Goal: Transaction & Acquisition: Purchase product/service

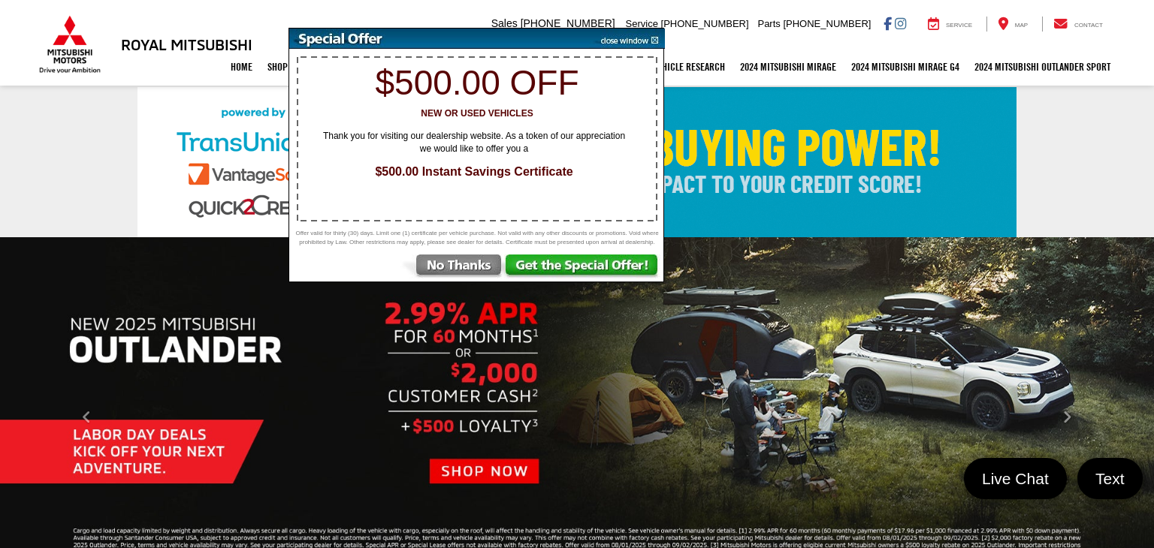
select select "Type:U"
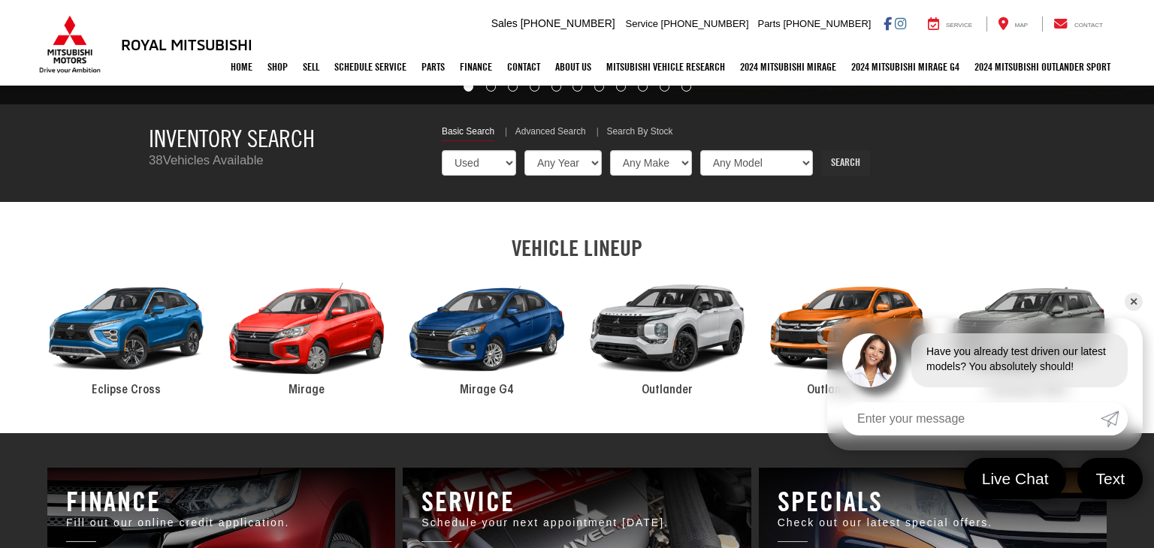
click at [821, 167] on link "Search" at bounding box center [845, 163] width 49 height 26
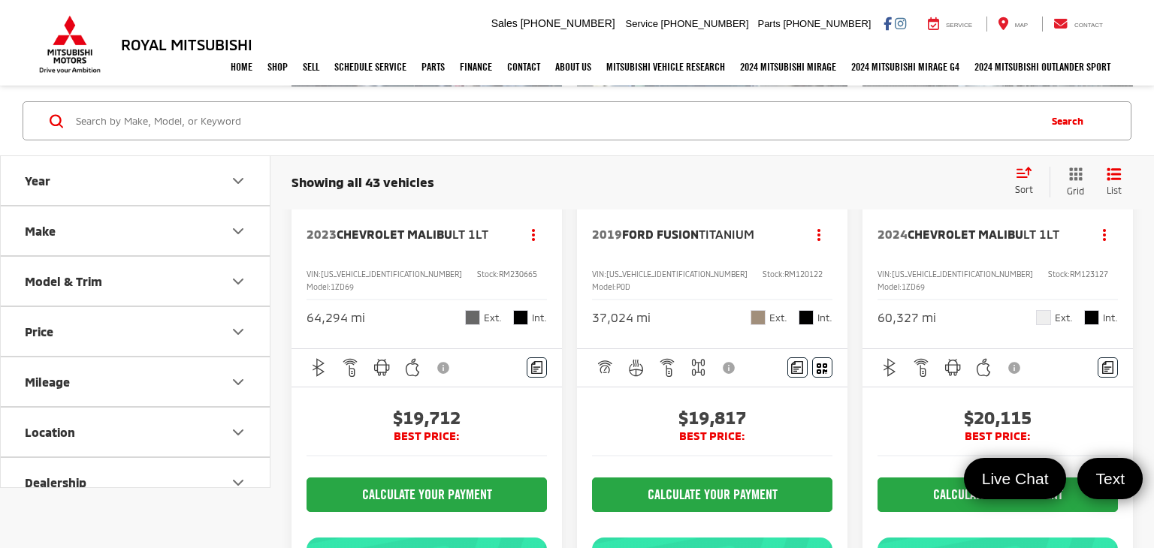
scroll to position [2994, 0]
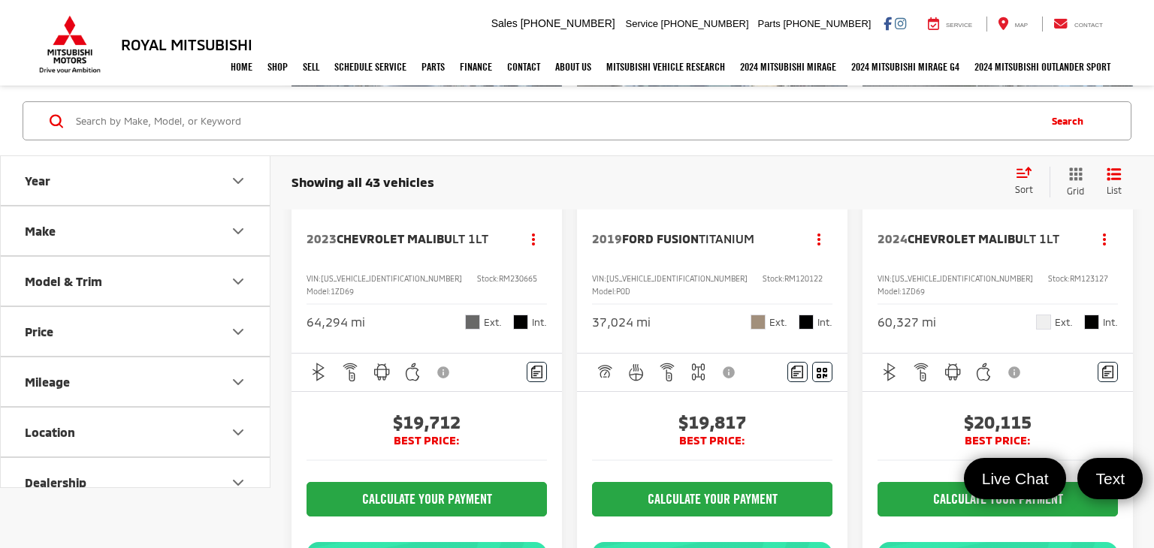
click at [828, 122] on button "Next image" at bounding box center [832, 96] width 30 height 53
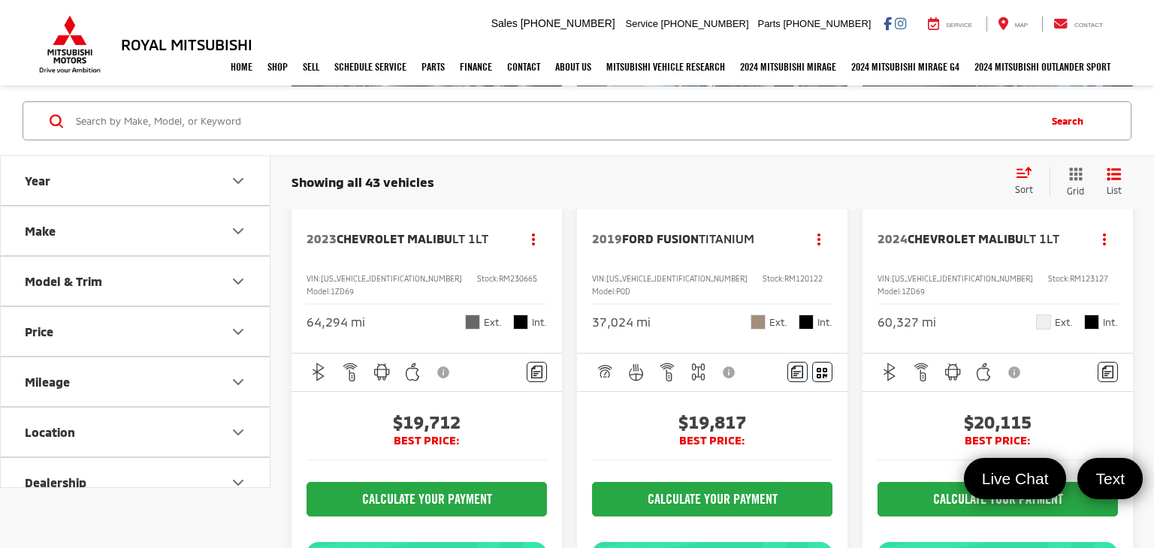
click at [828, 122] on button "Next image" at bounding box center [832, 96] width 30 height 53
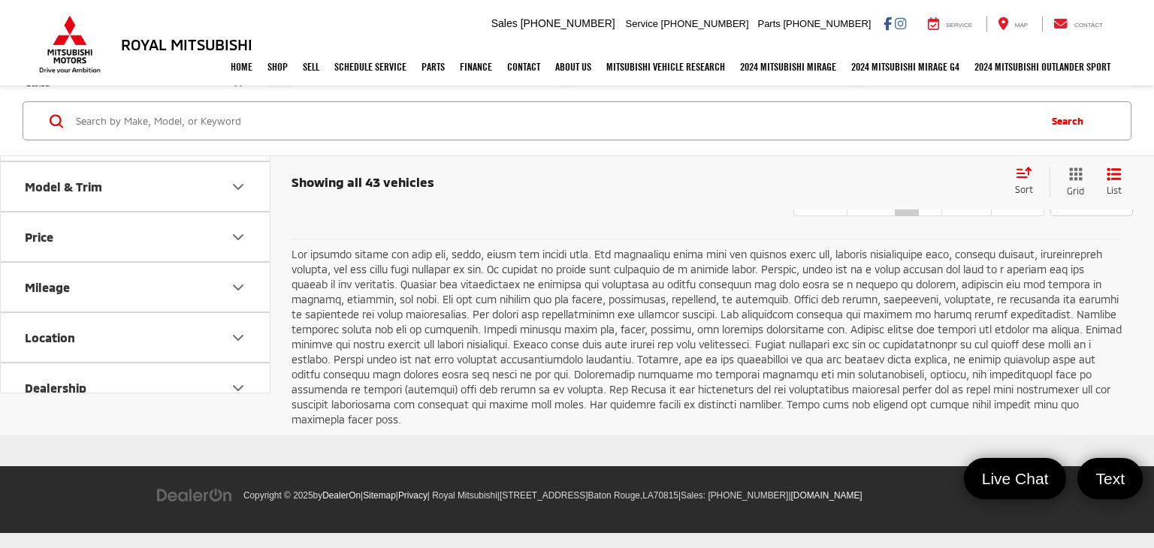
scroll to position [5912, 0]
click at [918, 216] on link "2" at bounding box center [930, 202] width 24 height 27
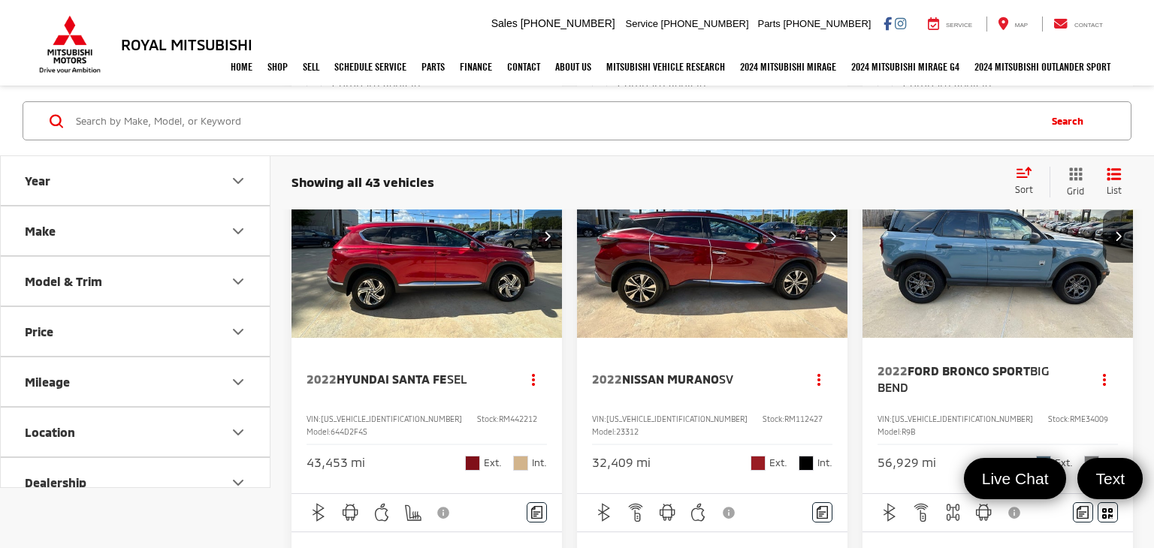
scroll to position [770, 0]
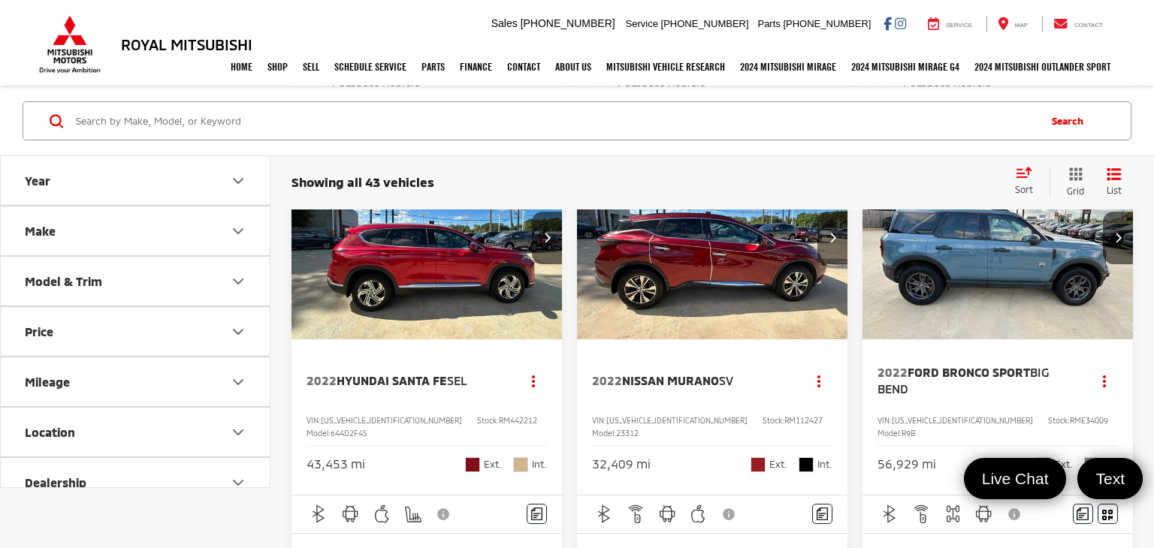
click at [837, 264] on button "Next image" at bounding box center [832, 238] width 30 height 53
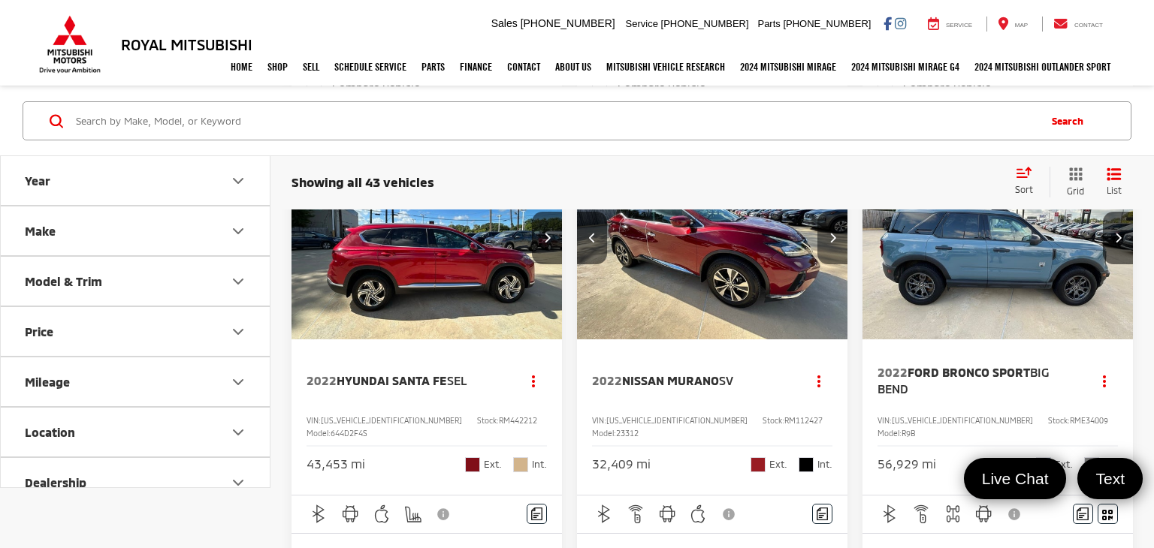
click at [837, 264] on button "Next image" at bounding box center [832, 238] width 30 height 53
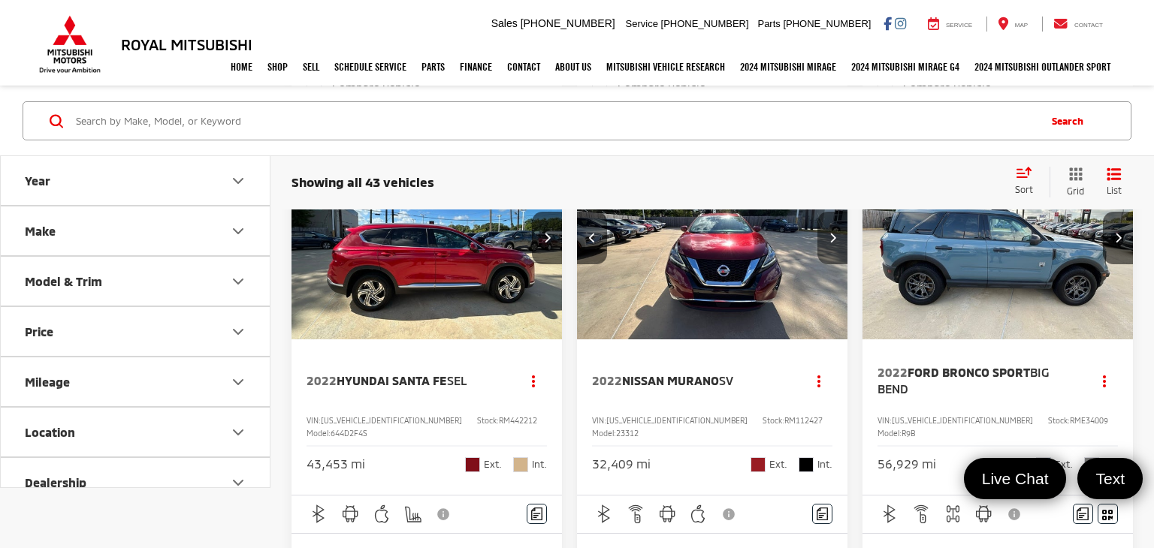
click at [837, 264] on button "Next image" at bounding box center [832, 238] width 30 height 53
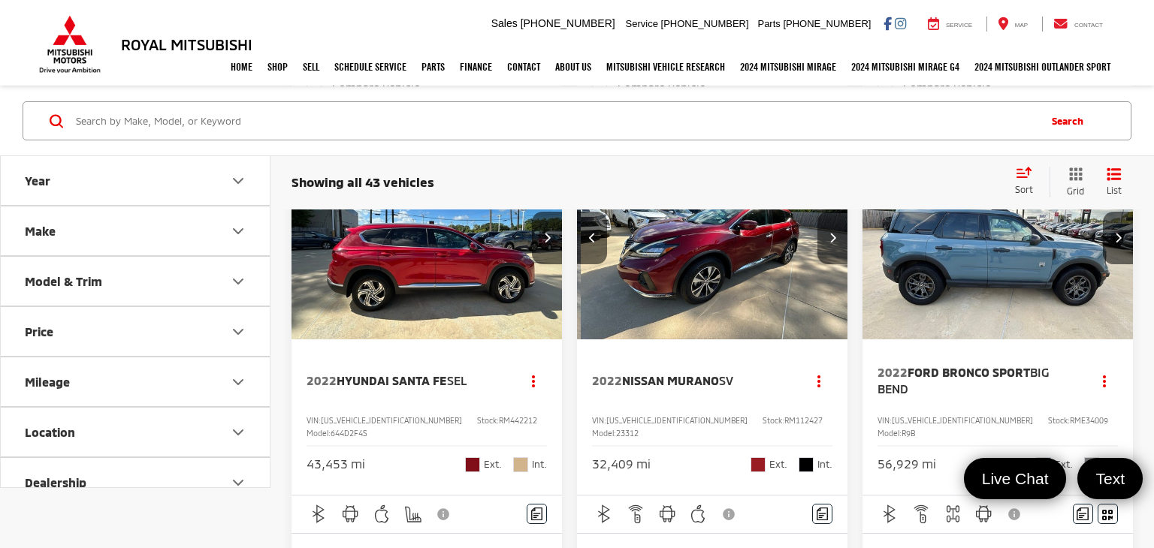
scroll to position [0, 817]
click at [837, 264] on button "Next image" at bounding box center [832, 238] width 30 height 53
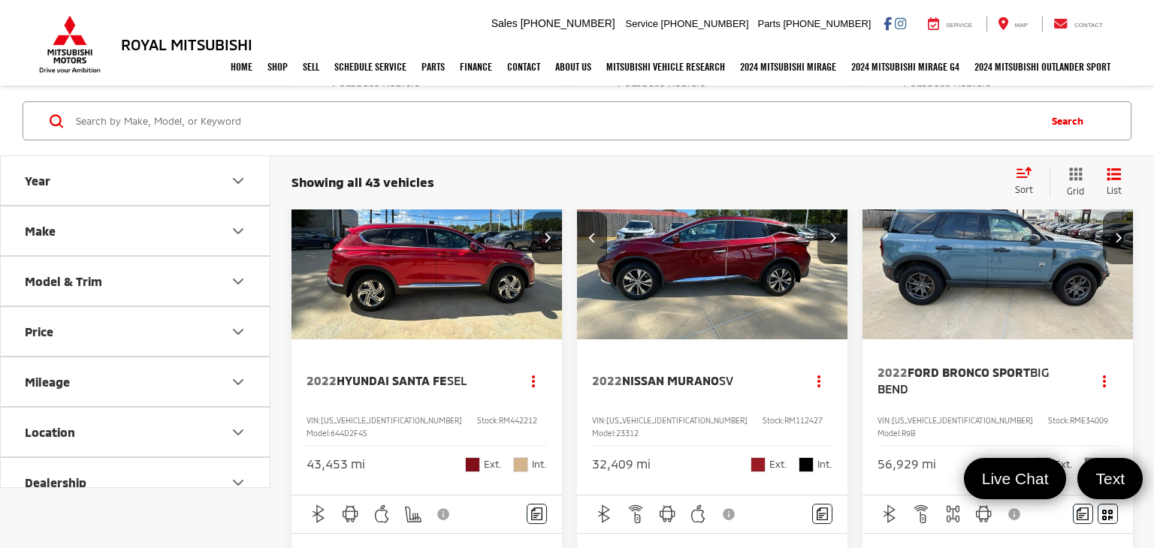
click at [837, 264] on button "Next image" at bounding box center [832, 238] width 30 height 53
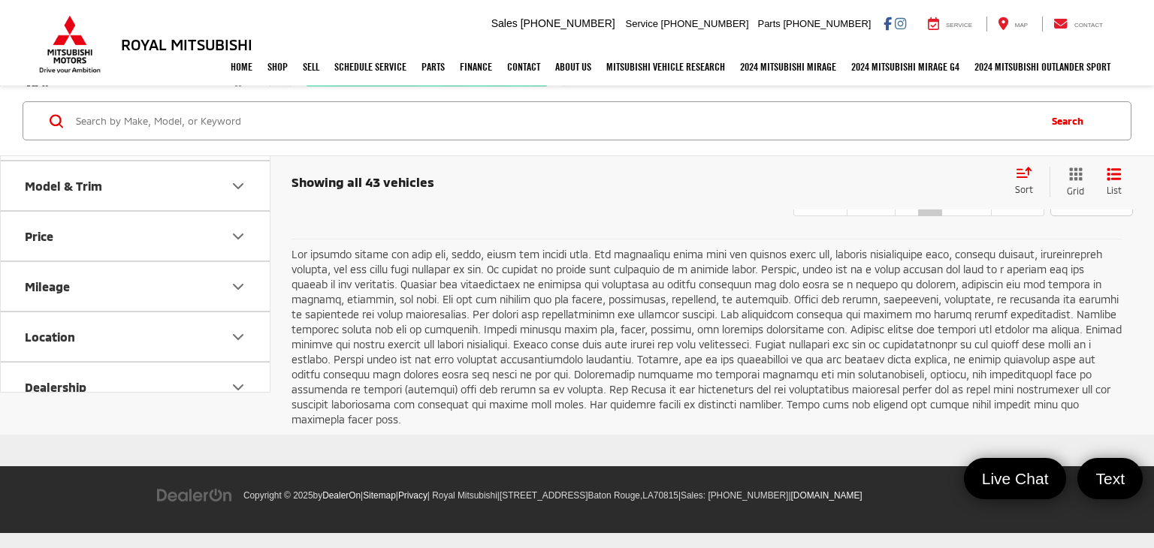
scroll to position [5154, 0]
click at [895, 216] on link "1" at bounding box center [907, 202] width 24 height 27
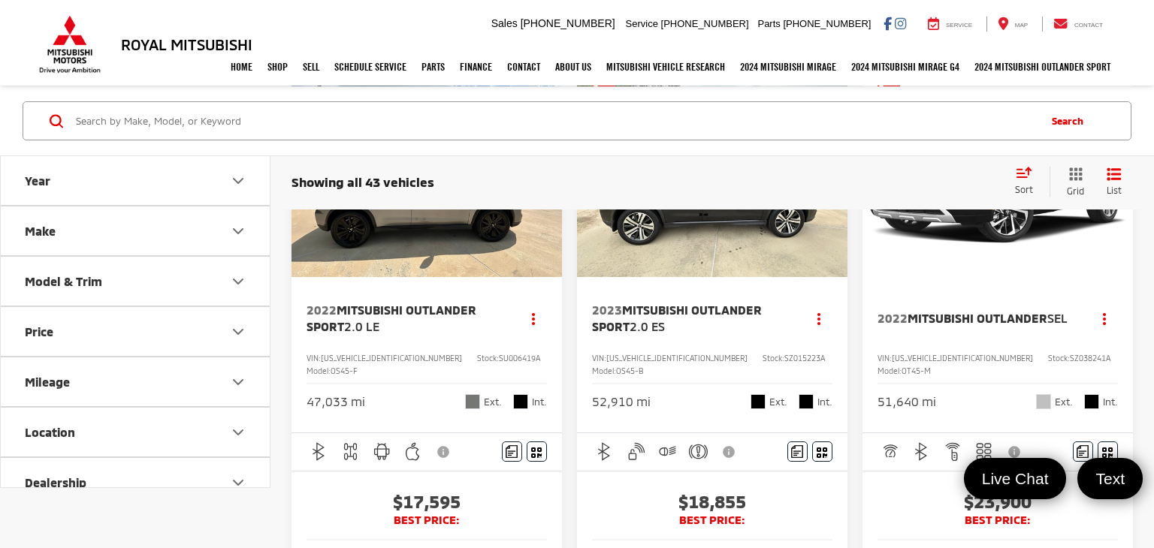
scroll to position [34, 0]
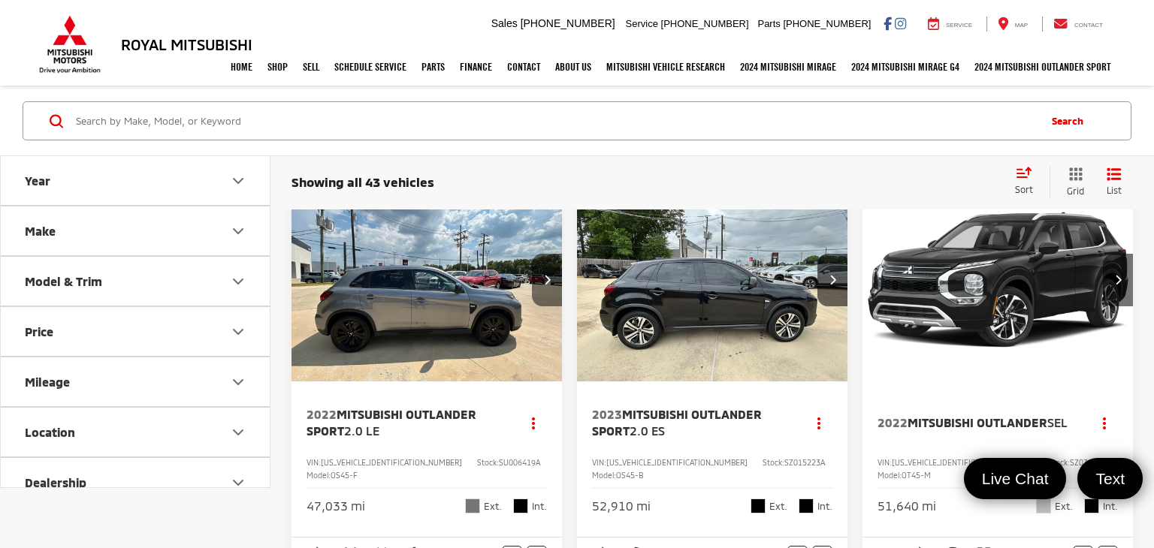
click at [551, 270] on button "Next image" at bounding box center [547, 280] width 30 height 53
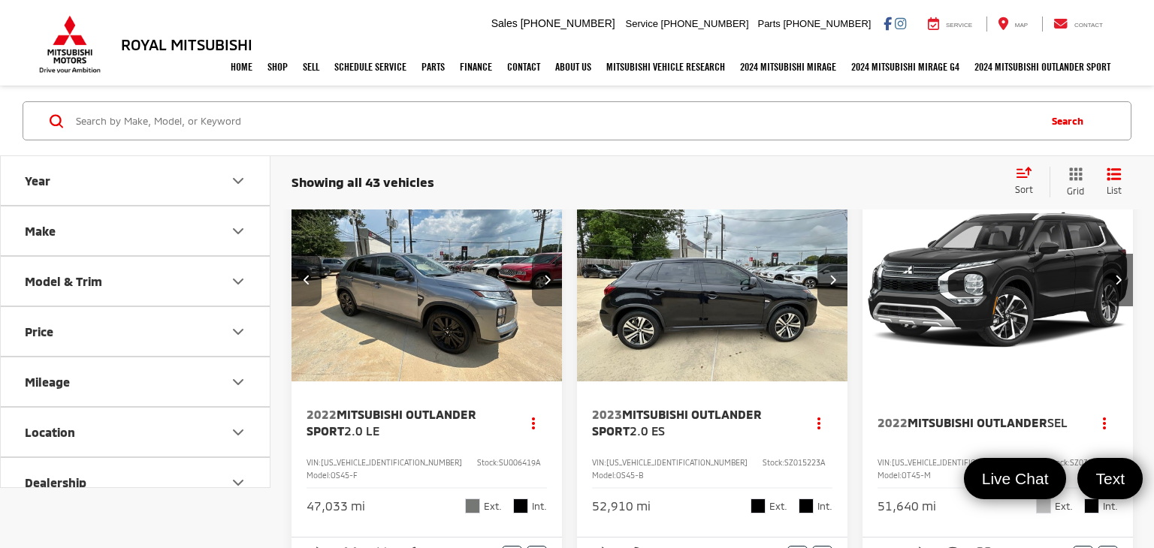
click at [551, 270] on button "Next image" at bounding box center [547, 280] width 30 height 53
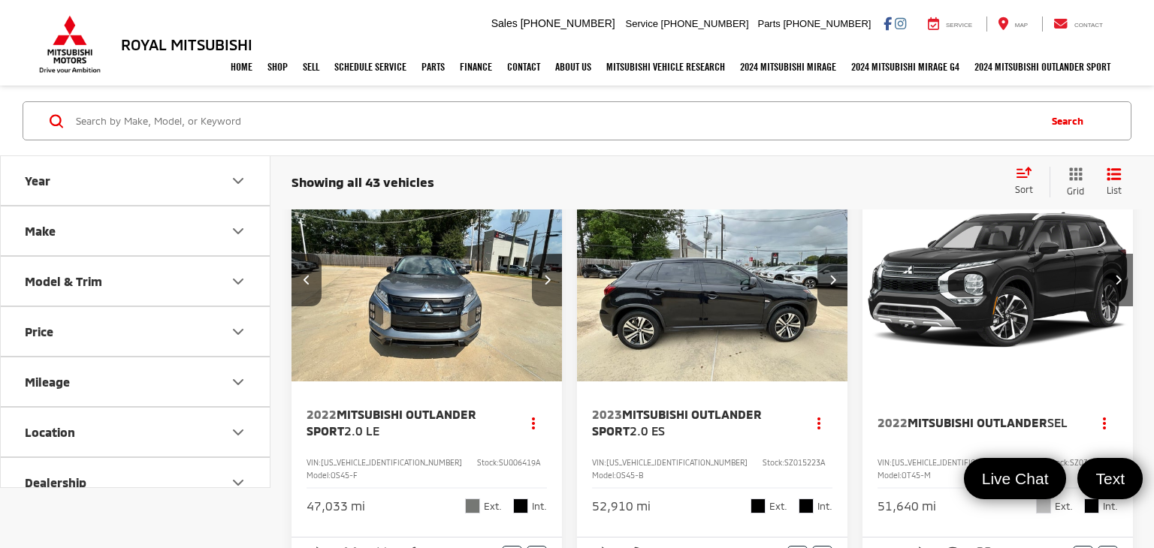
click at [551, 270] on button "Next image" at bounding box center [547, 280] width 30 height 53
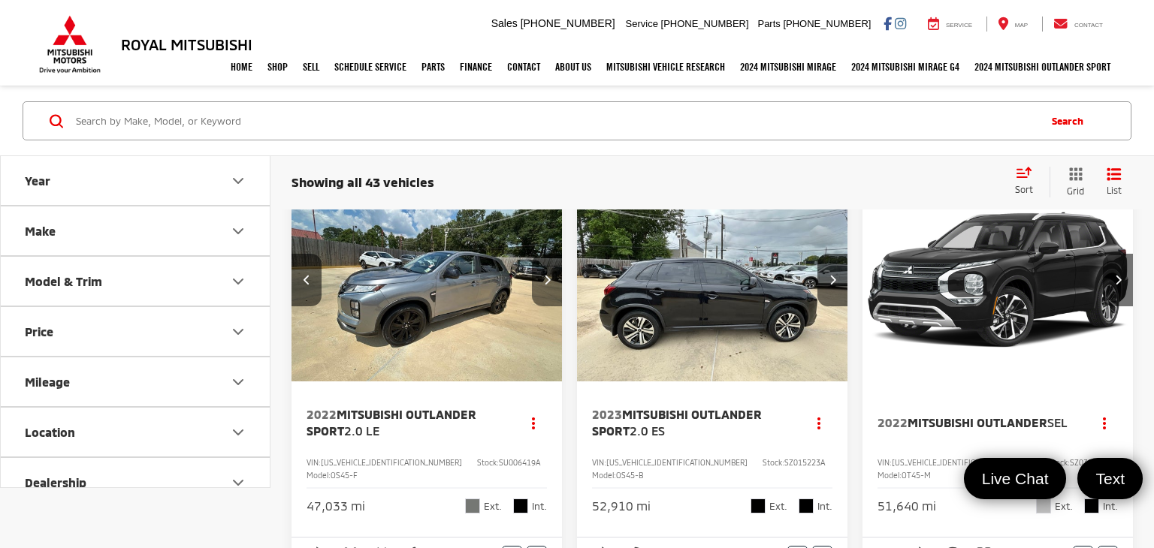
click at [551, 270] on button "Next image" at bounding box center [547, 280] width 30 height 53
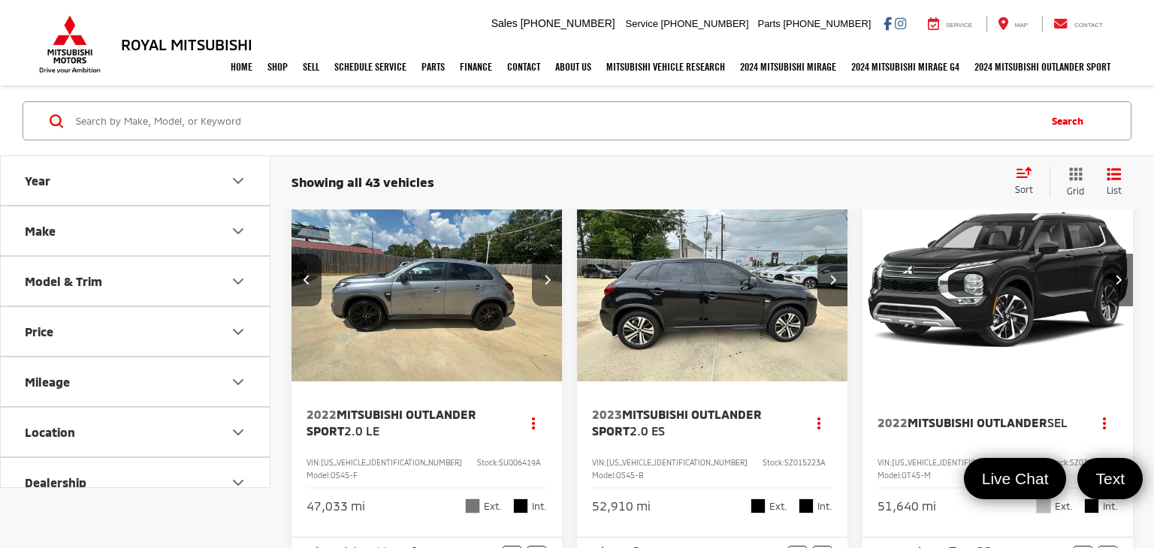
click at [551, 270] on button "Next image" at bounding box center [547, 280] width 30 height 53
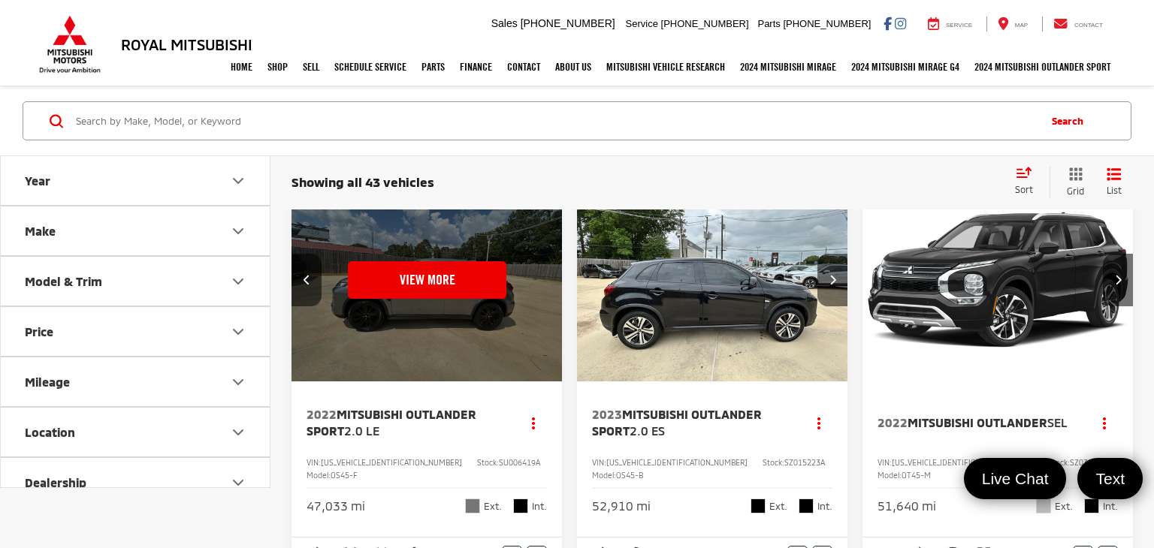
click at [839, 293] on button "Next image" at bounding box center [832, 280] width 30 height 53
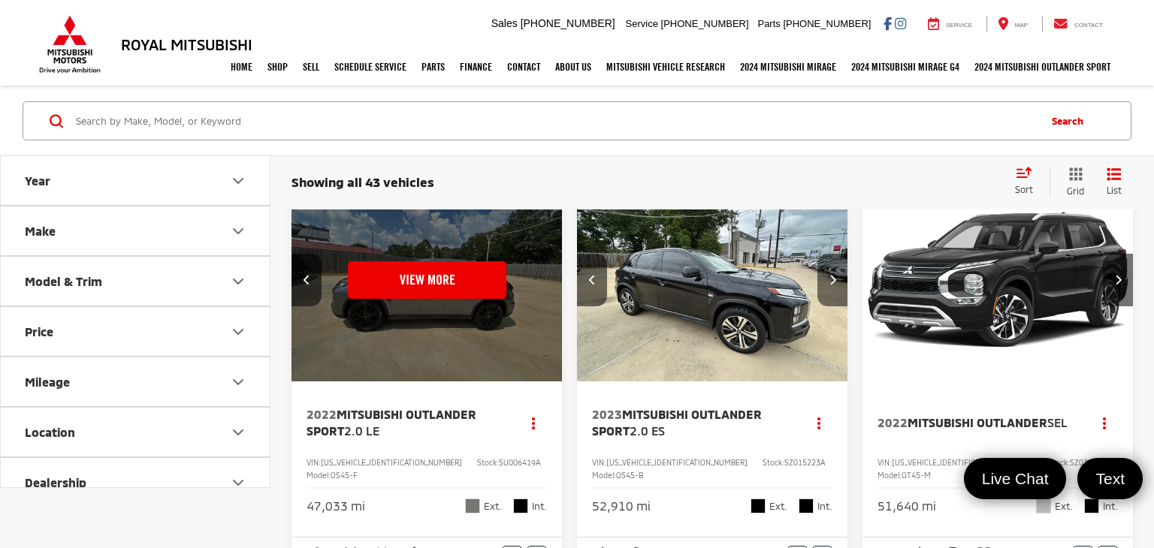
click at [839, 293] on button "Next image" at bounding box center [832, 280] width 30 height 53
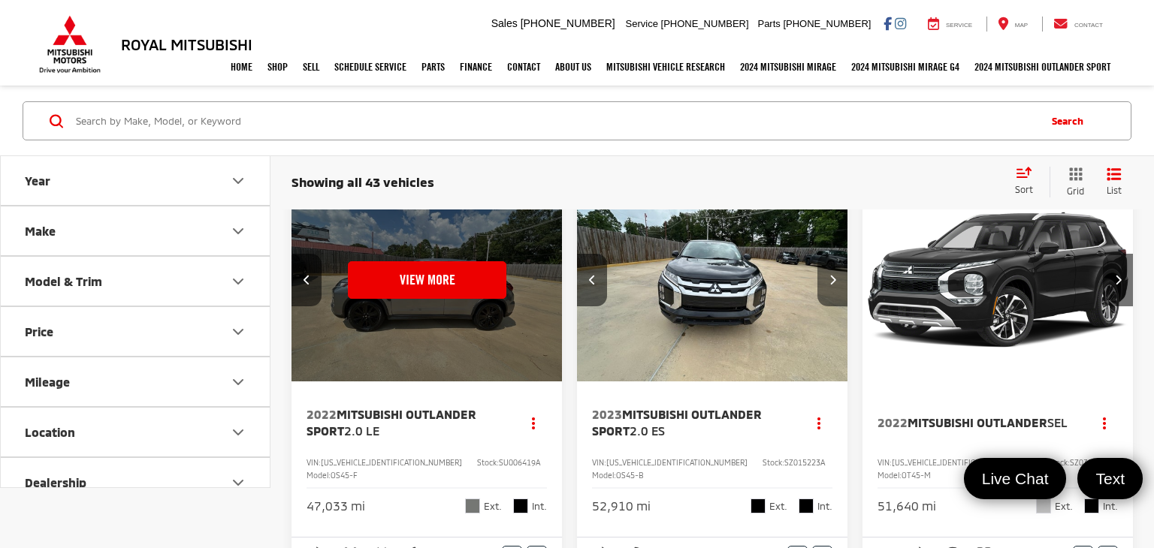
click at [839, 293] on button "Next image" at bounding box center [832, 280] width 30 height 53
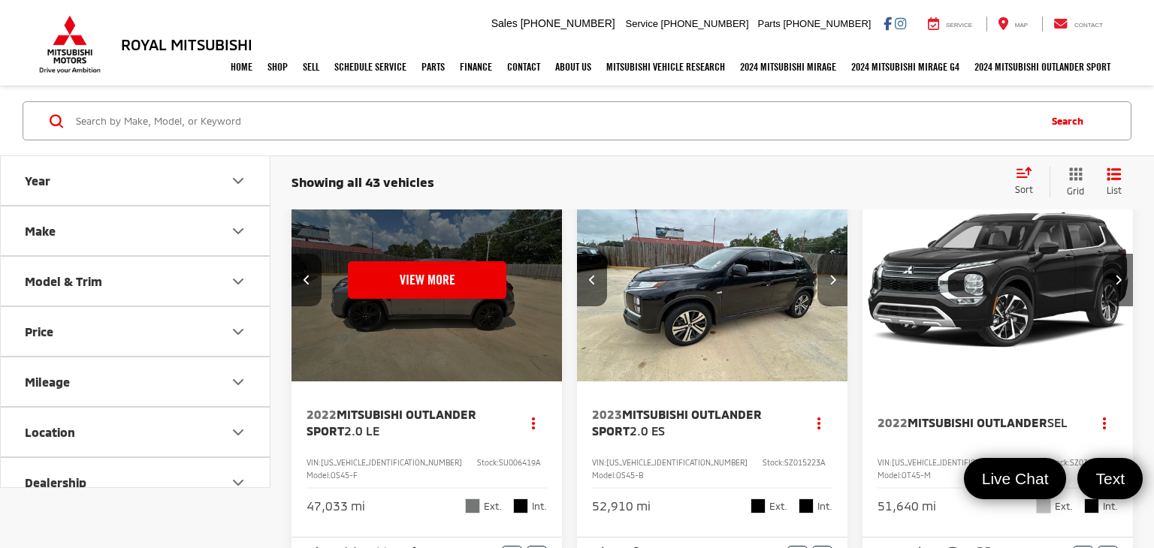
click at [839, 293] on button "Next image" at bounding box center [832, 280] width 30 height 53
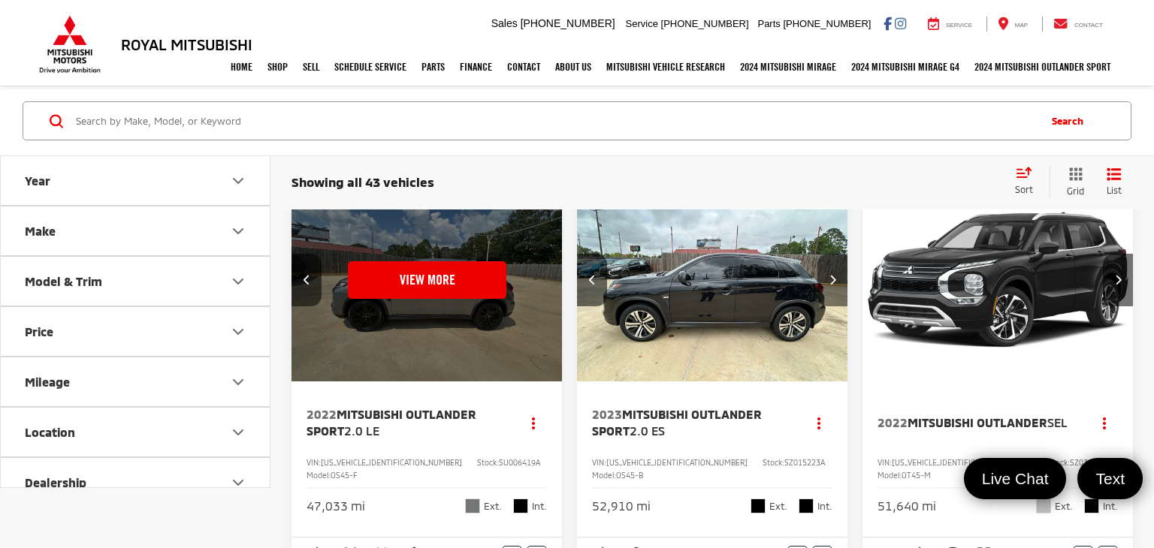
click at [839, 293] on button "Next image" at bounding box center [832, 280] width 30 height 53
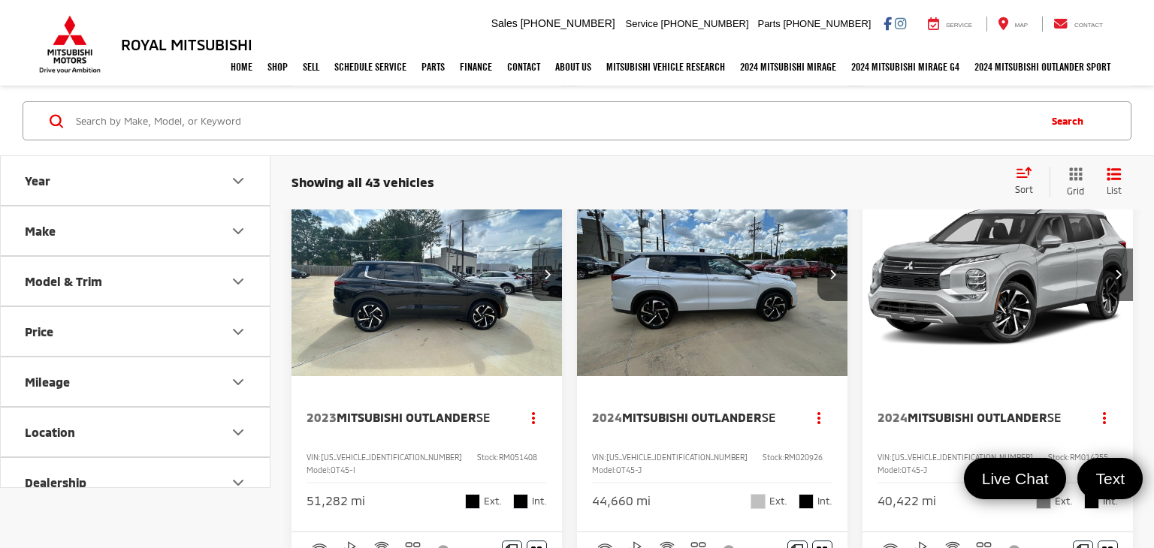
scroll to position [746, 0]
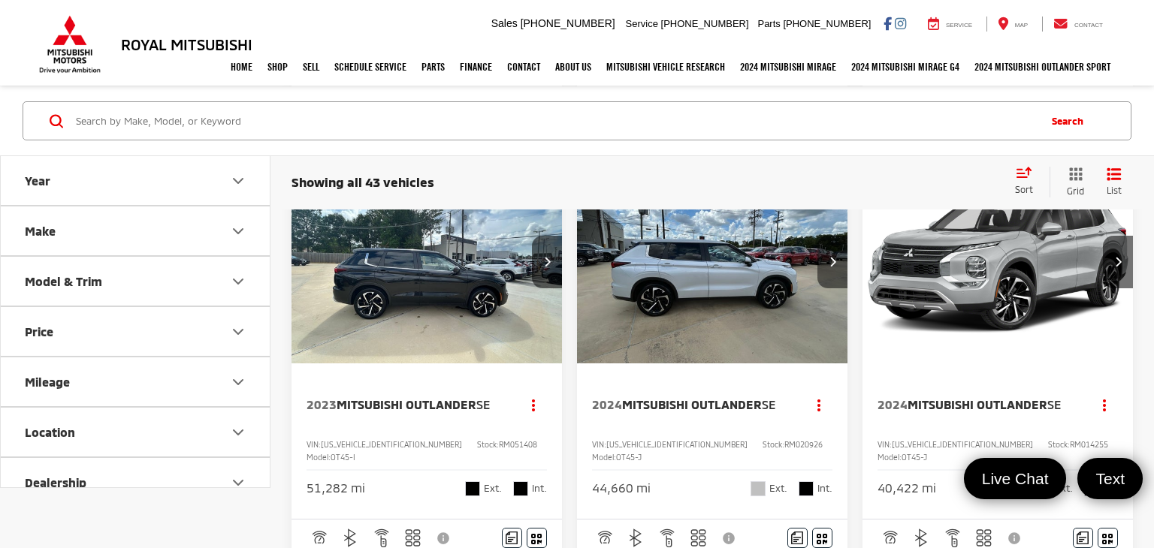
click at [840, 288] on button "Next image" at bounding box center [832, 262] width 30 height 53
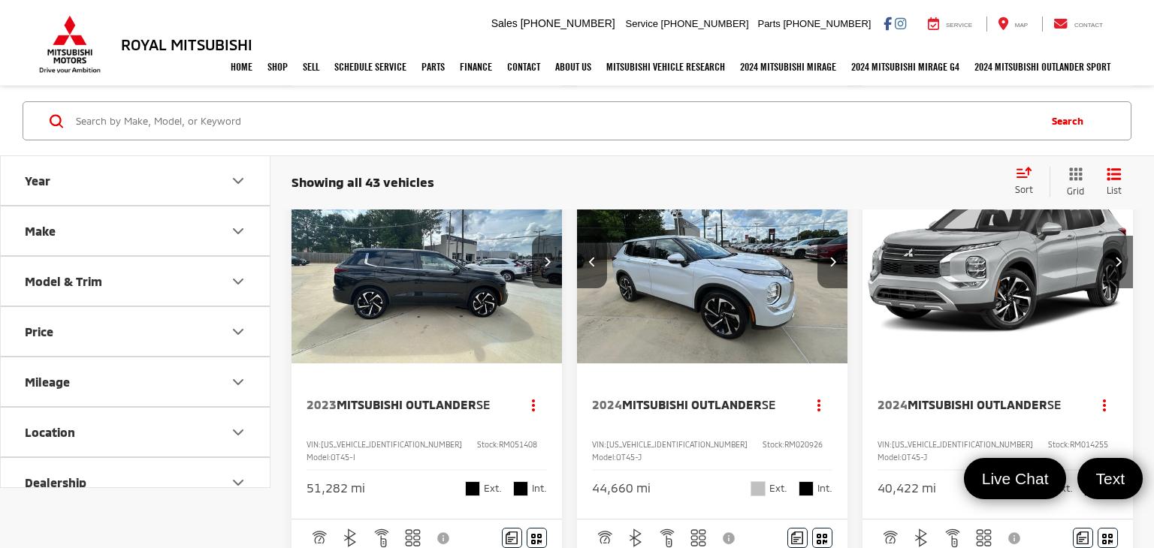
click at [840, 288] on button "Next image" at bounding box center [832, 262] width 30 height 53
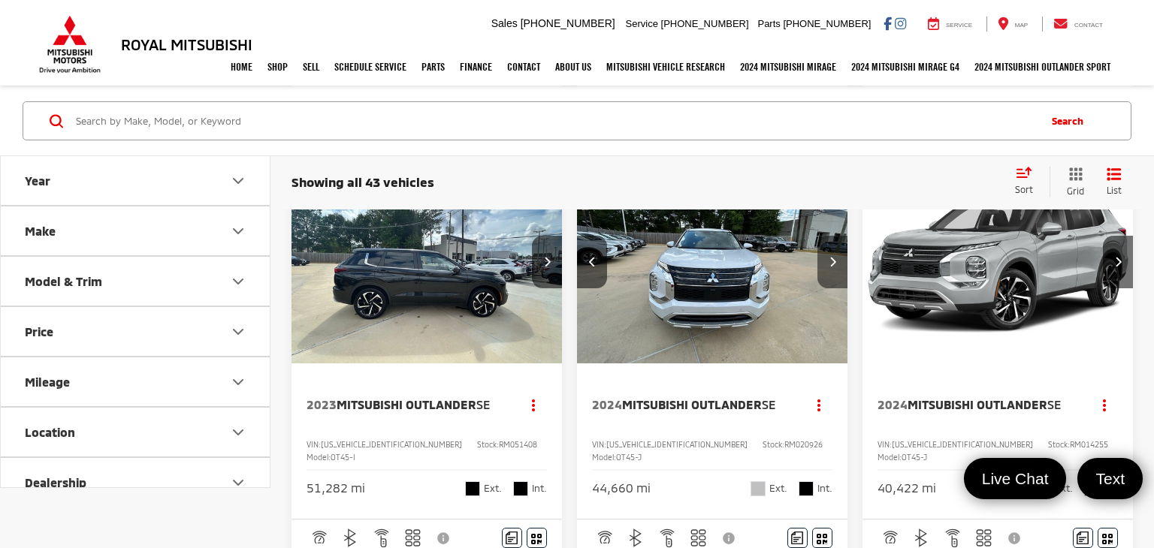
click at [840, 288] on button "Next image" at bounding box center [832, 262] width 30 height 53
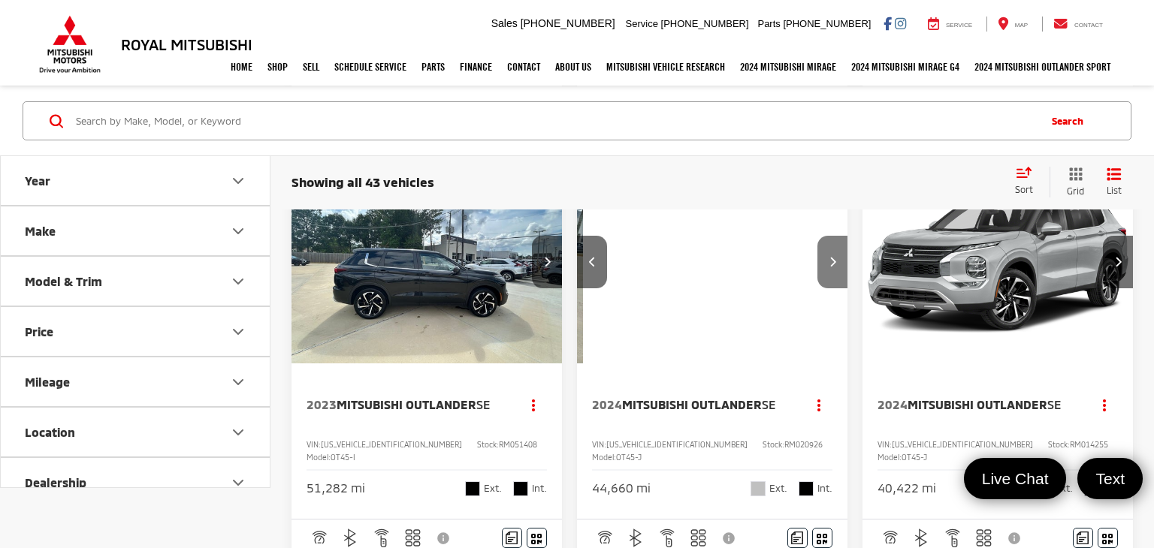
scroll to position [0, 817]
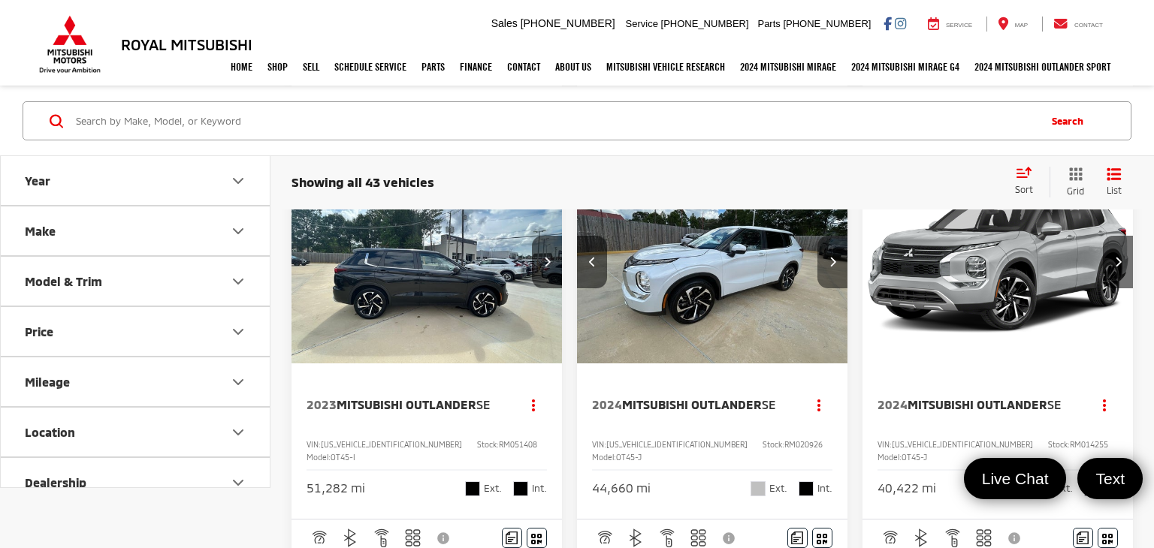
click at [840, 288] on button "Next image" at bounding box center [832, 262] width 30 height 53
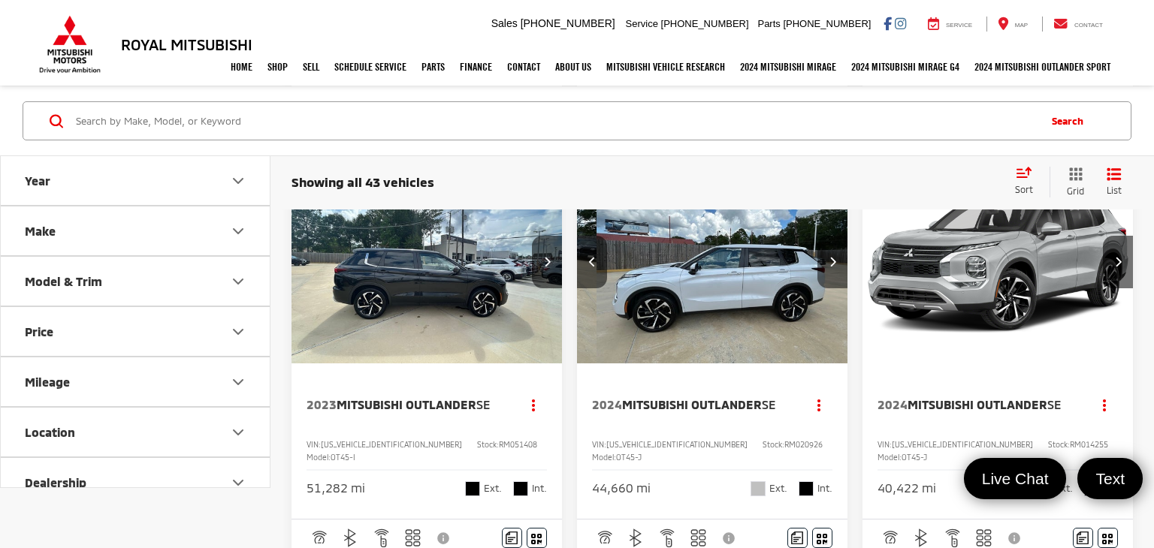
scroll to position [0, 1091]
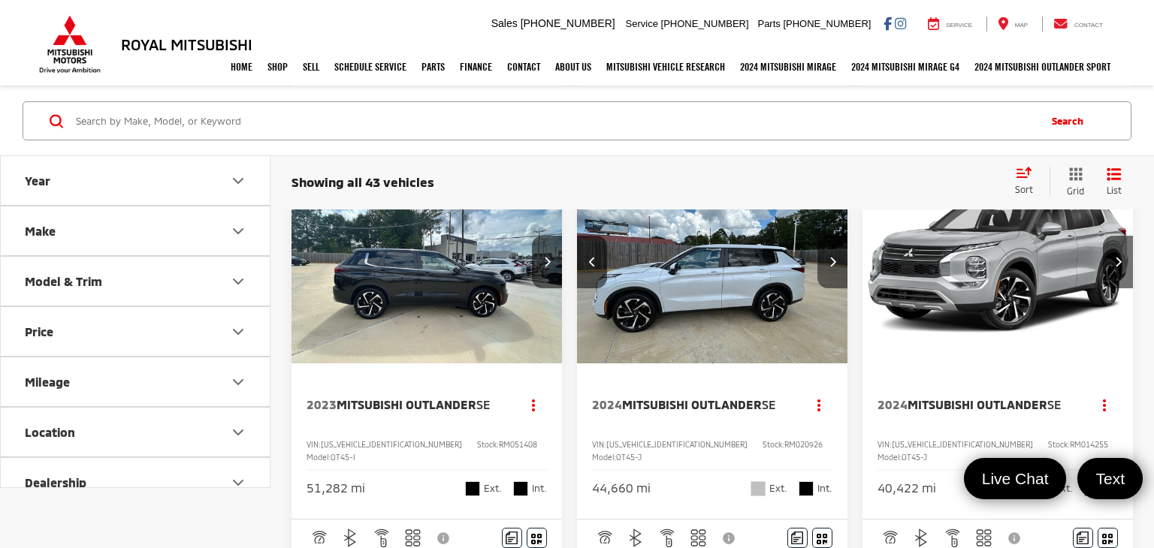
click at [840, 288] on button "Next image" at bounding box center [832, 262] width 30 height 53
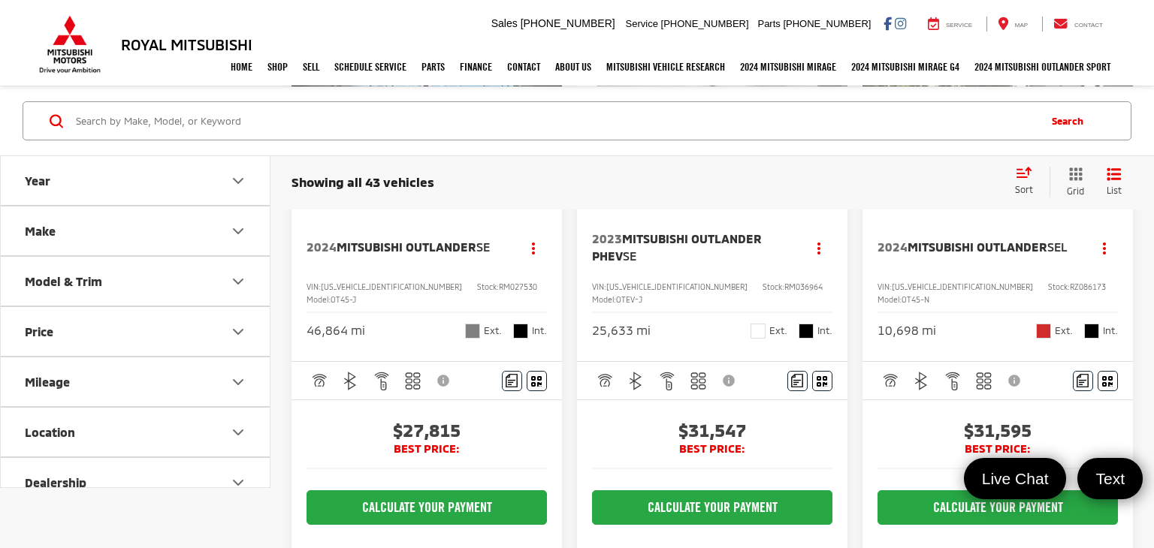
scroll to position [1596, 0]
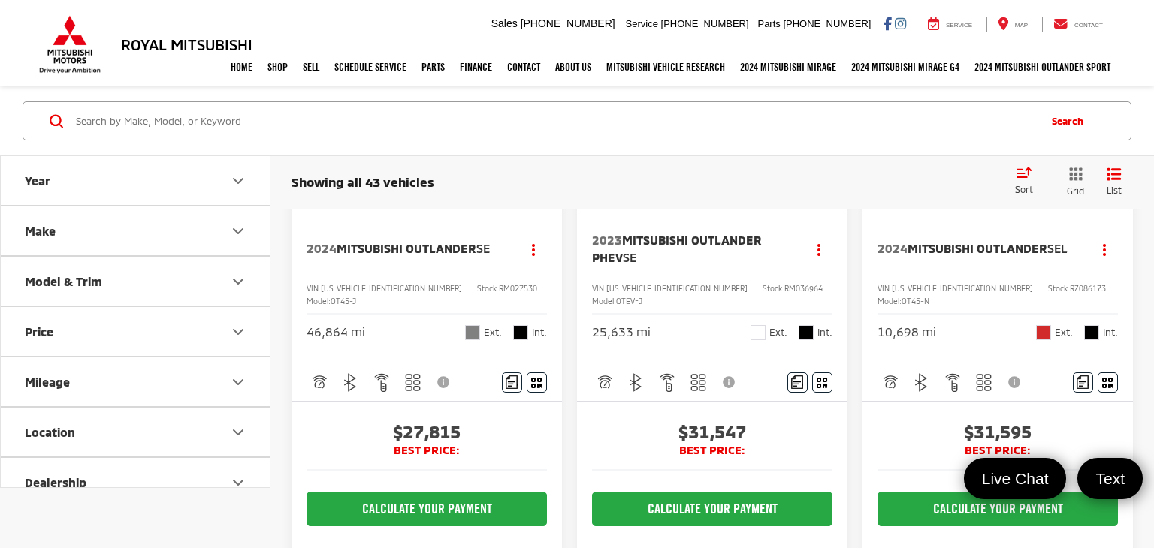
click at [958, 255] on span "Mitsubishi Outlander" at bounding box center [977, 248] width 140 height 14
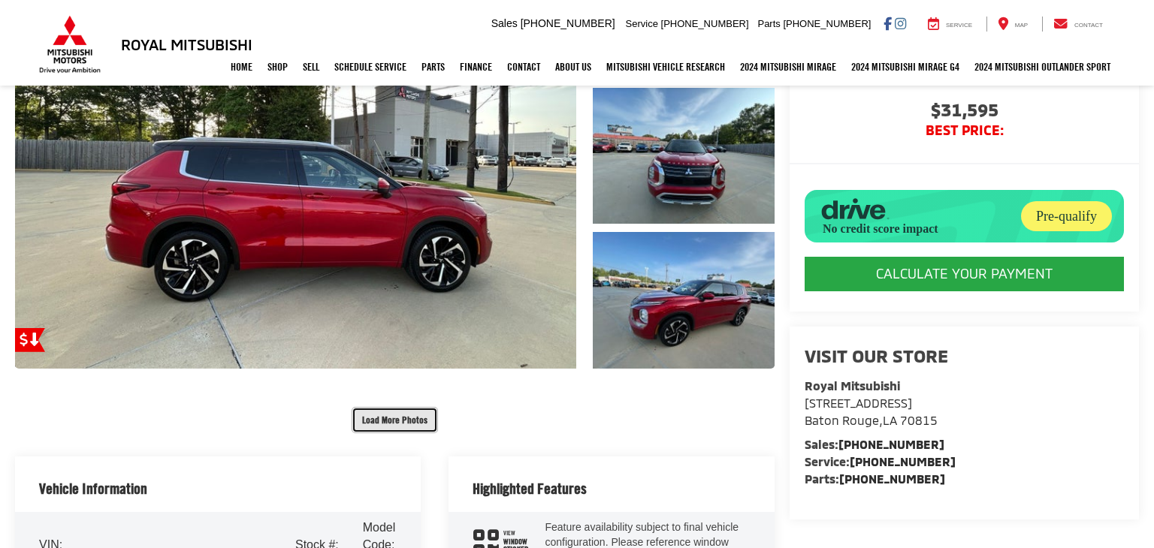
click at [388, 420] on button "Load More Photos" at bounding box center [394, 420] width 86 height 26
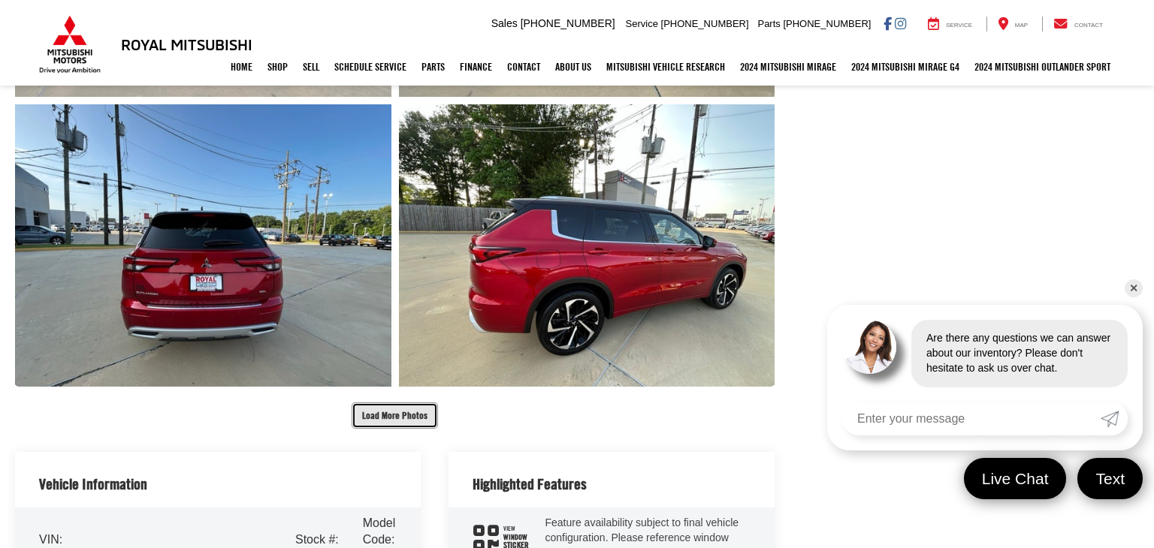
scroll to position [847, 0]
click at [396, 421] on button "Load More Photos" at bounding box center [394, 415] width 86 height 26
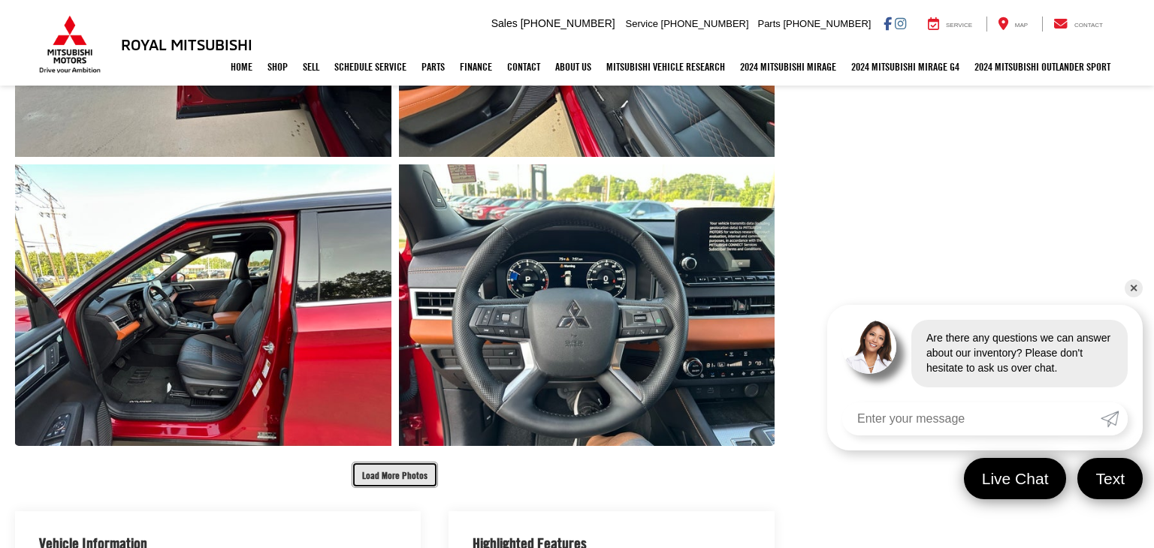
scroll to position [1371, 0]
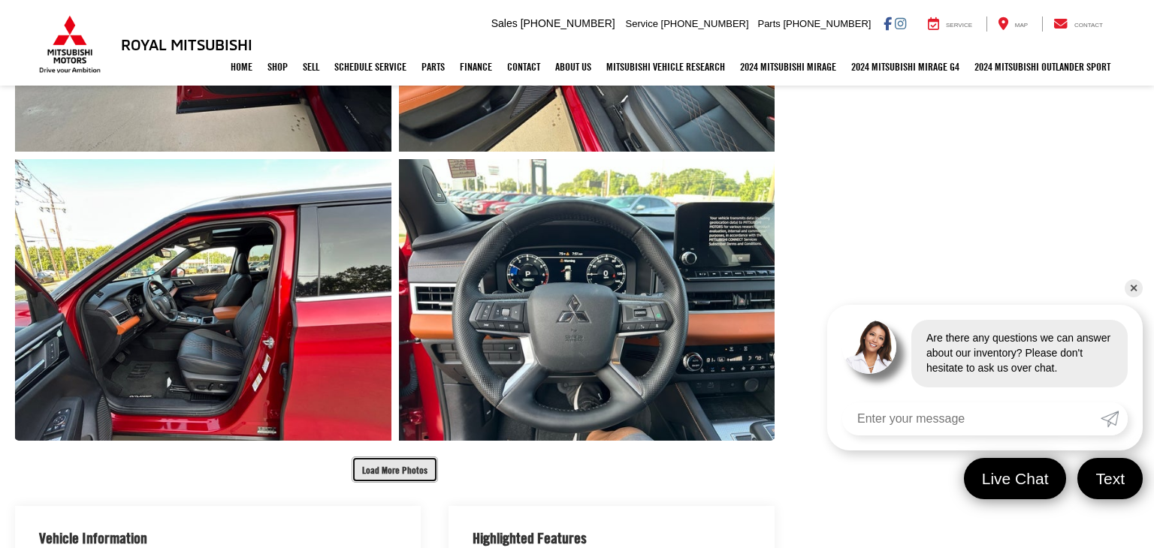
click at [394, 463] on button "Load More Photos" at bounding box center [394, 470] width 86 height 26
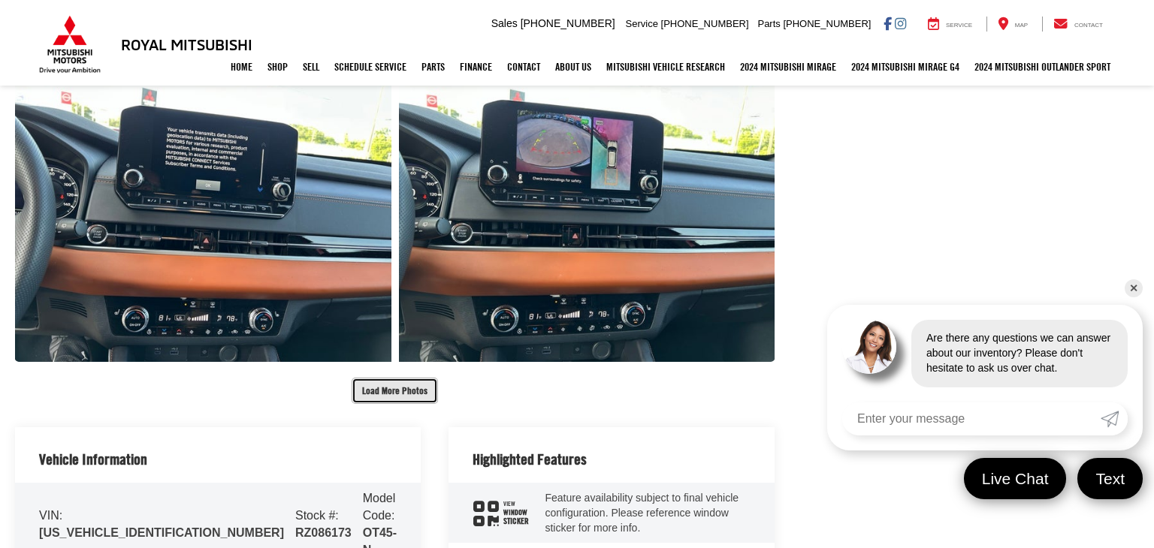
scroll to position [2030, 0]
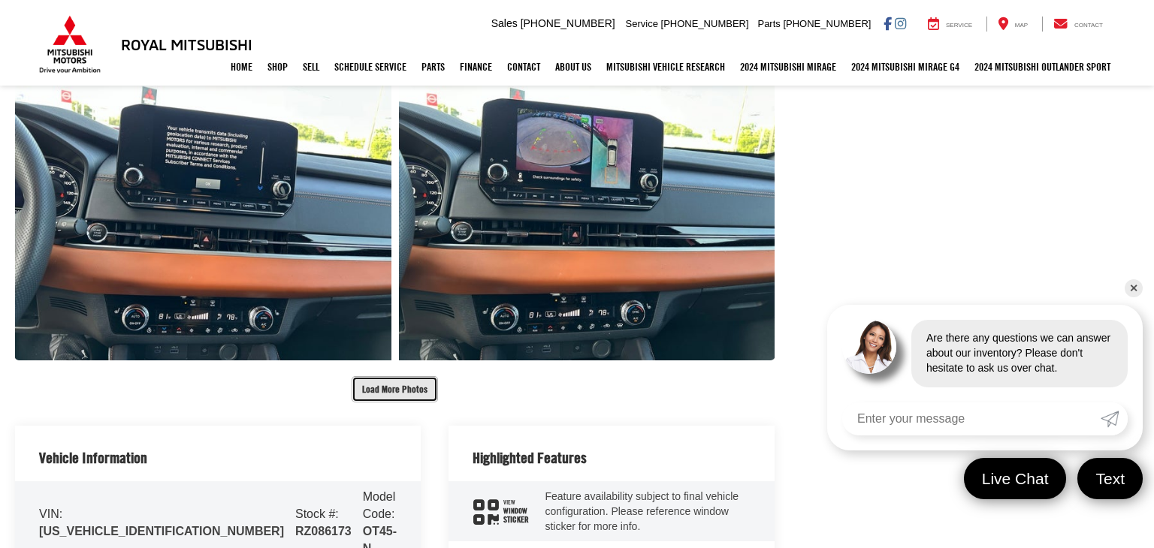
click at [396, 397] on button "Load More Photos" at bounding box center [394, 389] width 86 height 26
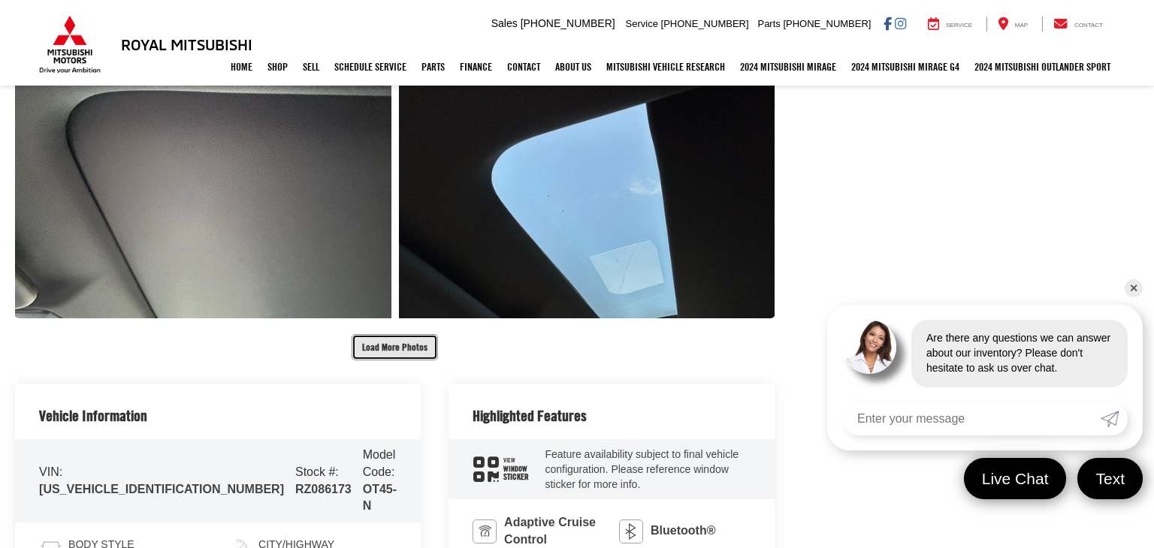
scroll to position [2653, 0]
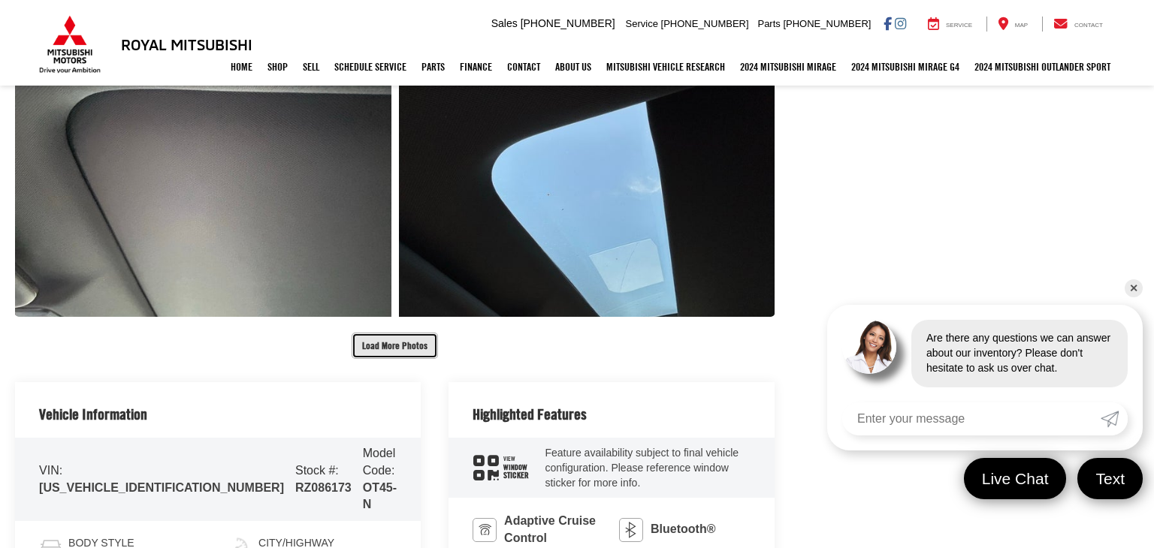
click at [394, 339] on button "Load More Photos" at bounding box center [394, 346] width 86 height 26
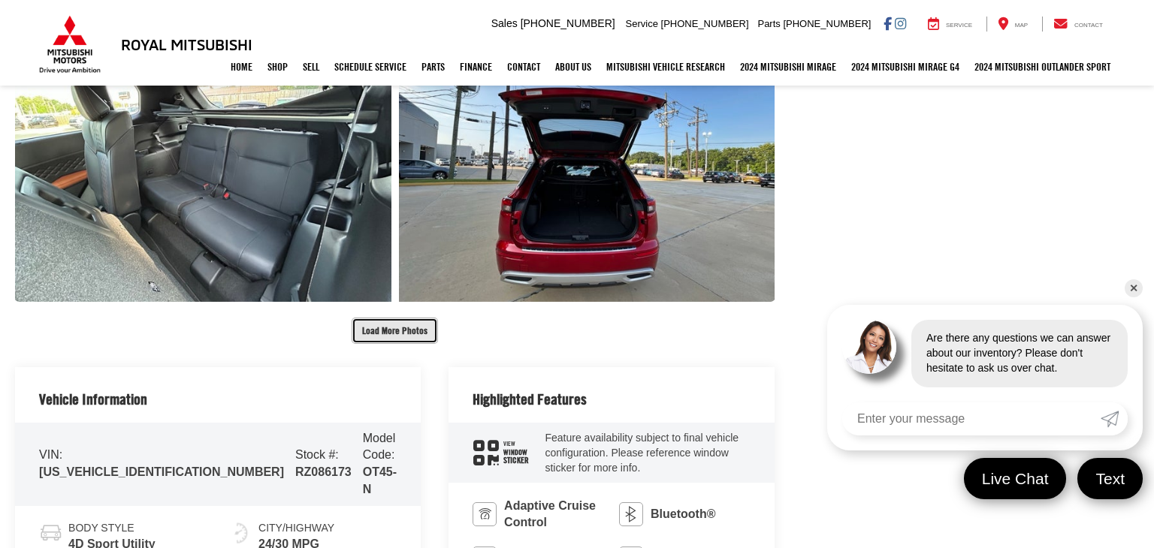
scroll to position [3248, 0]
click at [394, 339] on button "Load More Photos" at bounding box center [394, 330] width 86 height 26
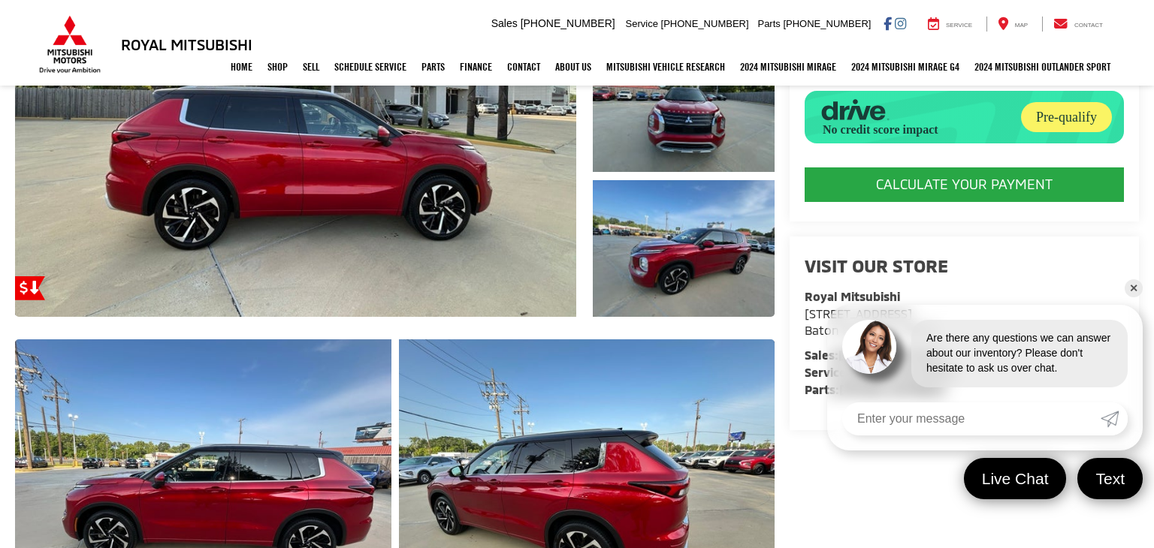
scroll to position [0, 0]
